Goal: Task Accomplishment & Management: Use online tool/utility

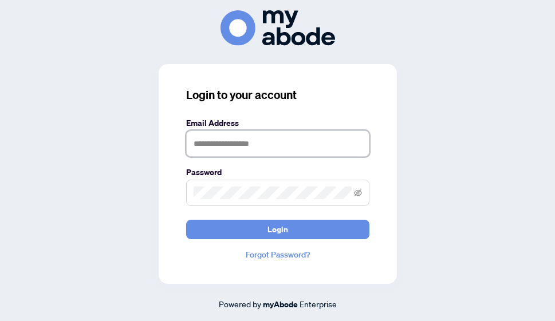
type input "**********"
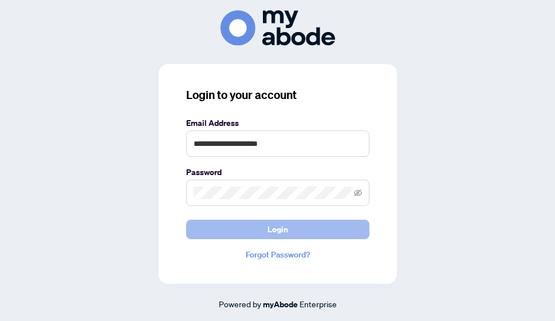
click at [239, 229] on button "Login" at bounding box center [277, 229] width 183 height 19
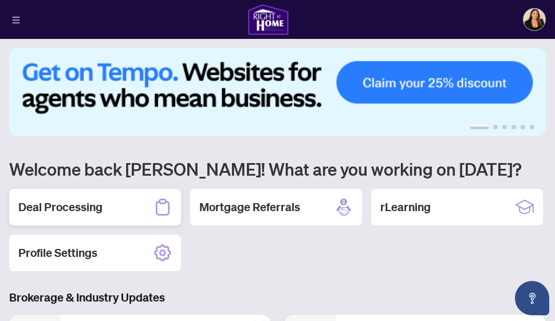
click at [67, 204] on h2 "Deal Processing" at bounding box center [60, 207] width 84 height 16
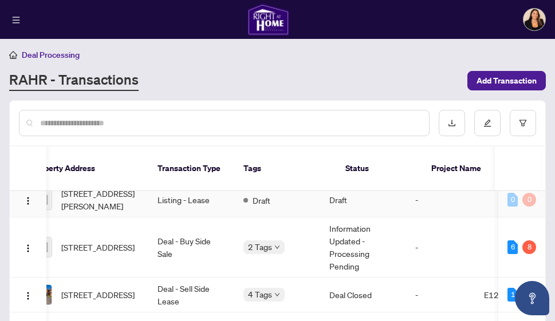
scroll to position [0, 73]
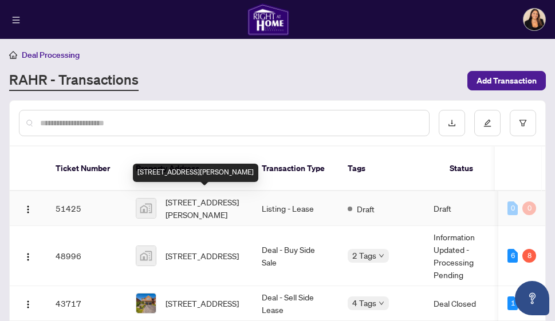
click at [206, 205] on span "[STREET_ADDRESS][PERSON_NAME]" at bounding box center [205, 208] width 78 height 25
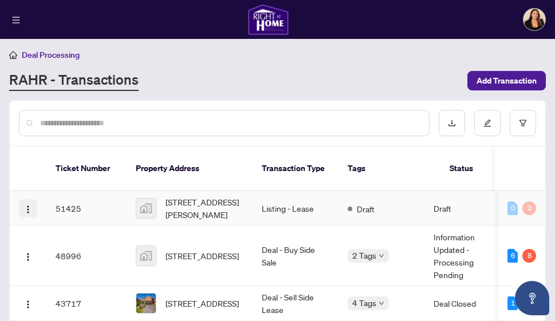
click at [26, 205] on img "button" at bounding box center [27, 209] width 9 height 9
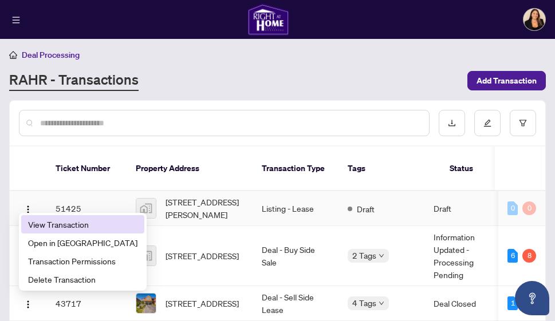
click at [40, 225] on span "View Transaction" at bounding box center [82, 224] width 109 height 13
